Goal: Transaction & Acquisition: Purchase product/service

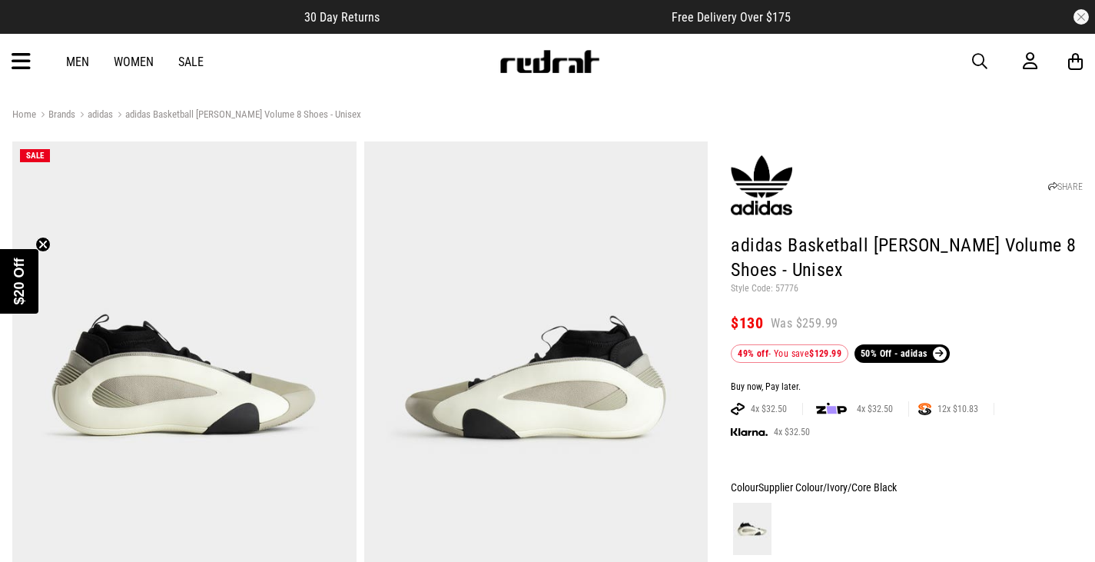
click at [186, 61] on link "Sale" at bounding box center [190, 62] width 25 height 15
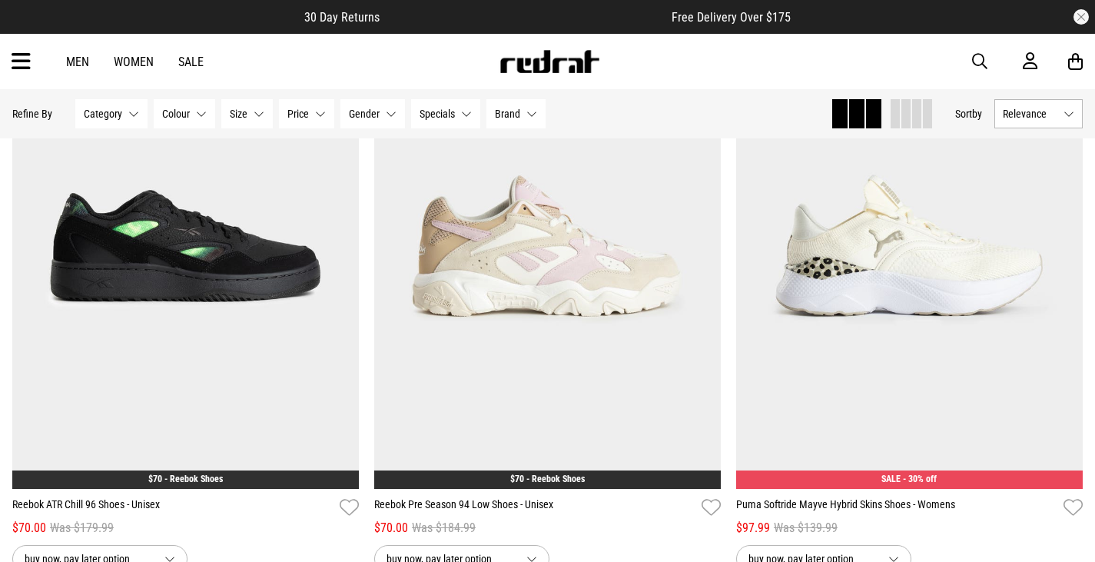
scroll to position [3855, 0]
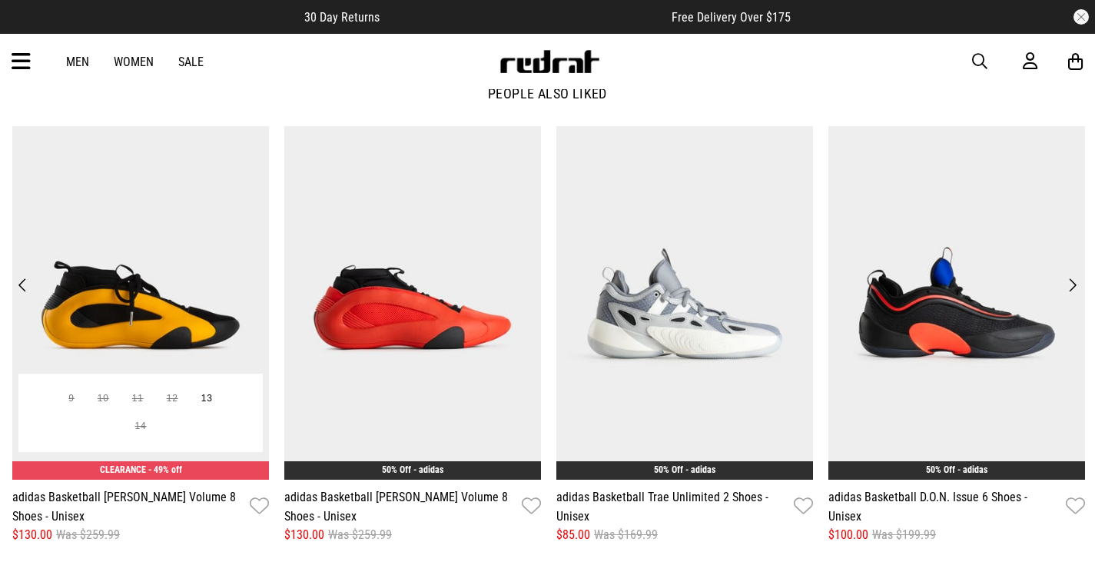
scroll to position [1814, 0]
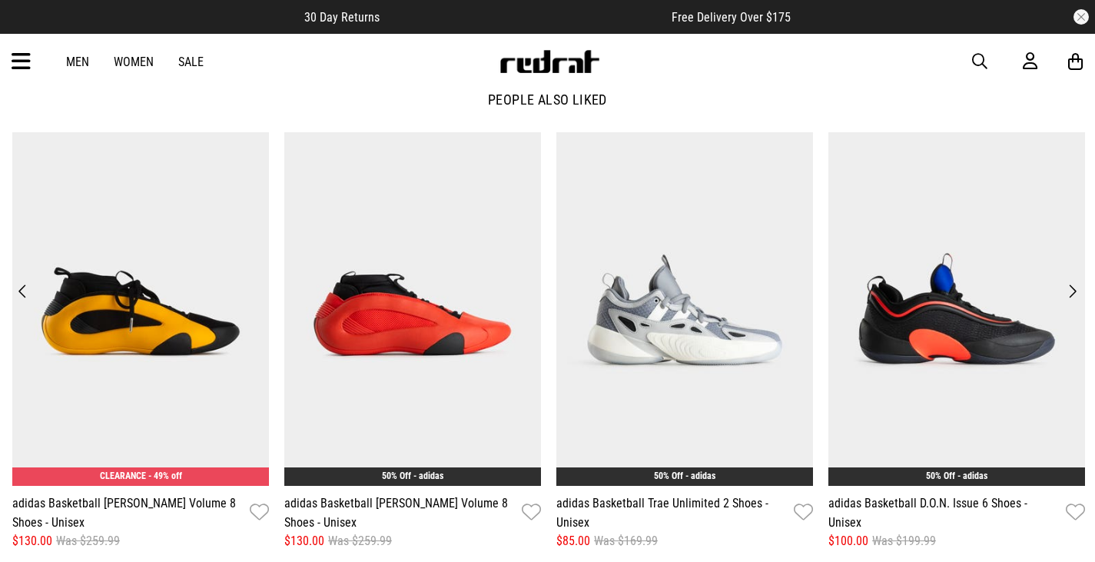
click at [1076, 291] on button "Next" at bounding box center [1072, 292] width 21 height 22
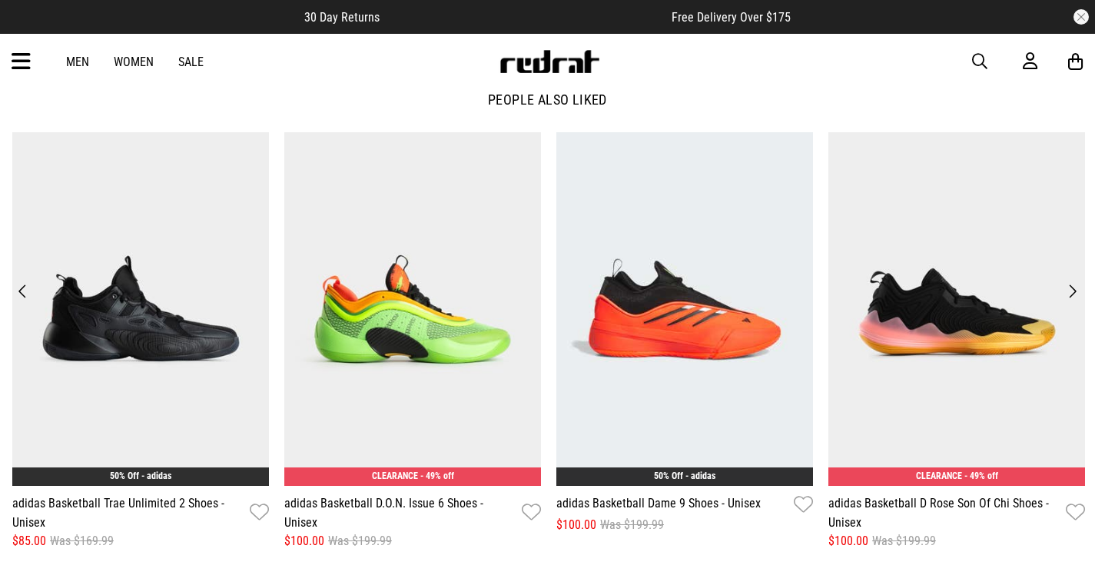
click at [1074, 291] on button "Next" at bounding box center [1072, 292] width 21 height 22
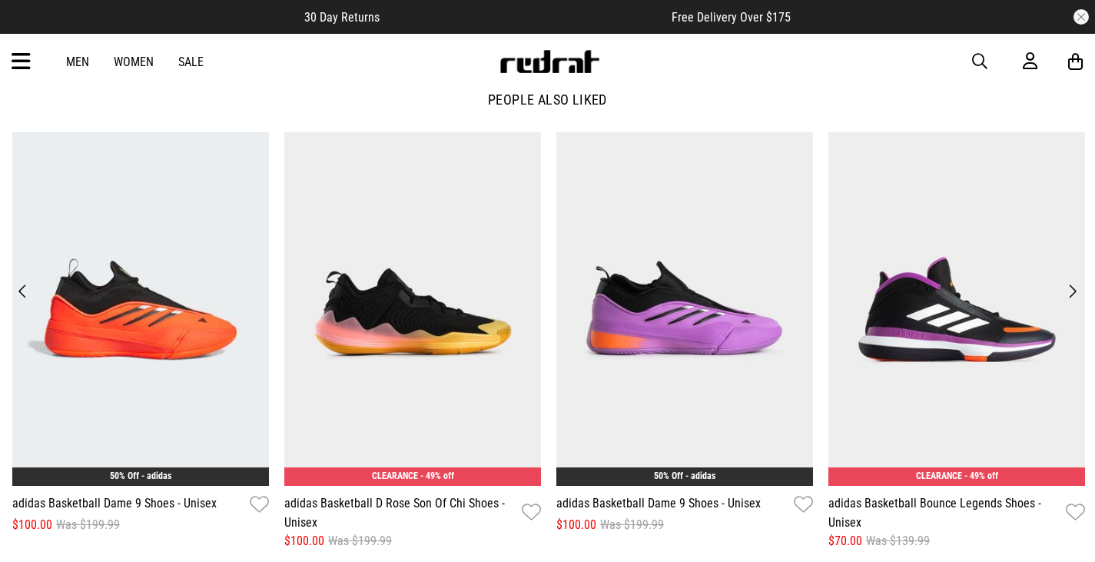
click at [1074, 291] on button "Next" at bounding box center [1072, 292] width 21 height 22
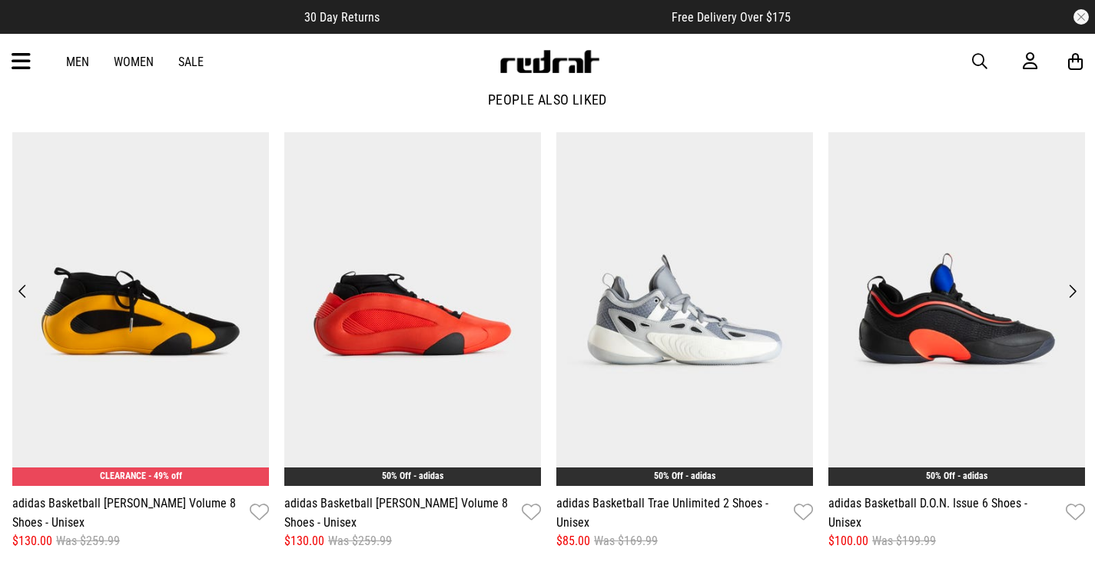
click at [647, 84] on div "Men Women Sale Sign in New Back Footwear Back Mens Back Womens Back Youth & Kid…" at bounding box center [547, 61] width 1095 height 55
